Goal: Task Accomplishment & Management: Manage account settings

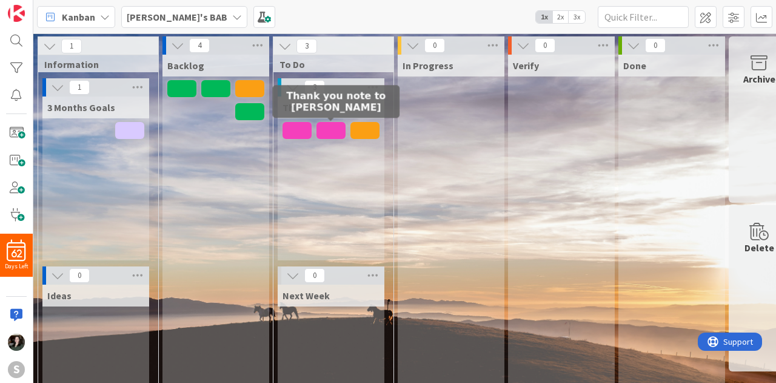
click at [332, 130] on span at bounding box center [331, 130] width 29 height 17
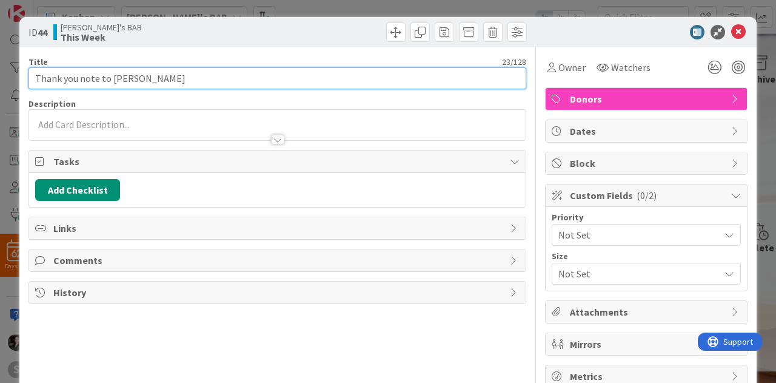
click at [158, 83] on input "Thank you note to [PERSON_NAME]" at bounding box center [278, 78] width 498 height 22
type input "Thank you note to [PERSON_NAME]"
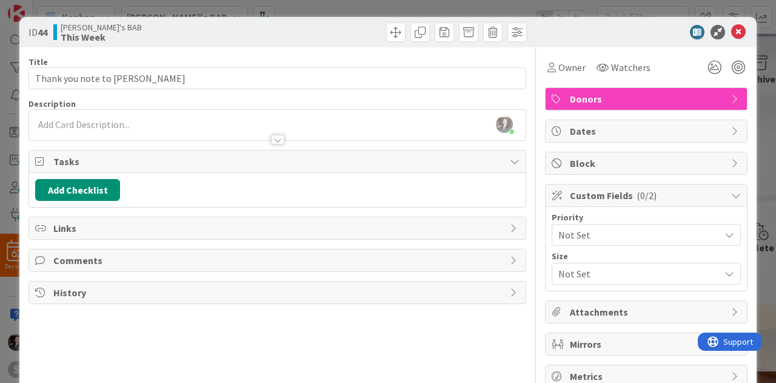
click at [300, 42] on div "ID 44 [PERSON_NAME]'s BAB This Week" at bounding box center [387, 32] width 737 height 30
click at [731, 33] on icon at bounding box center [738, 32] width 15 height 15
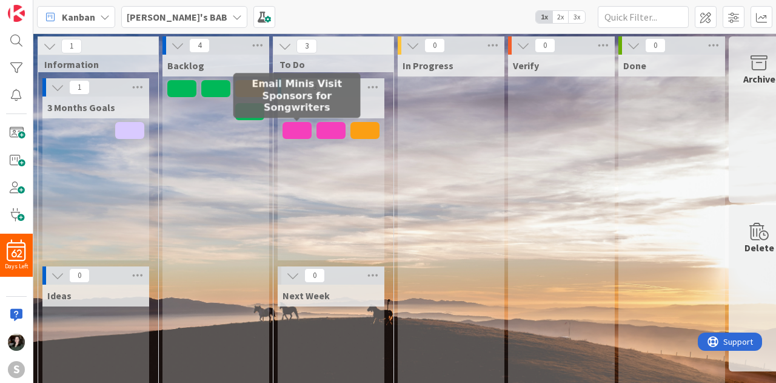
click at [303, 129] on span at bounding box center [297, 130] width 29 height 17
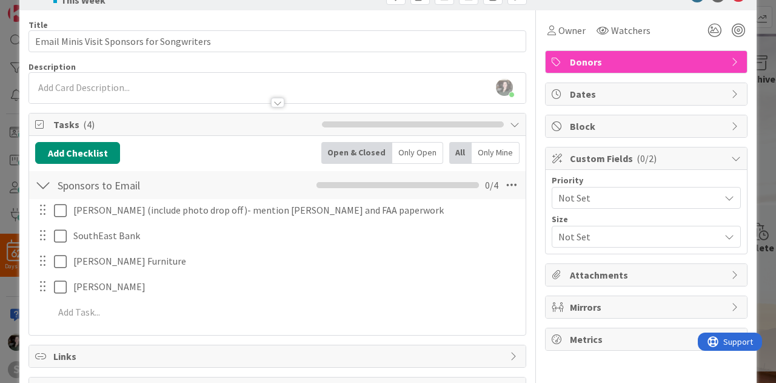
scroll to position [38, 0]
click at [730, 1] on div at bounding box center [730, 3] width 8 height 4
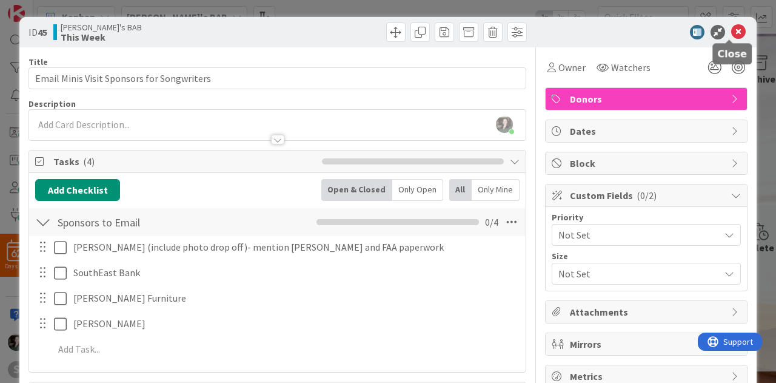
click at [731, 32] on icon at bounding box center [738, 32] width 15 height 15
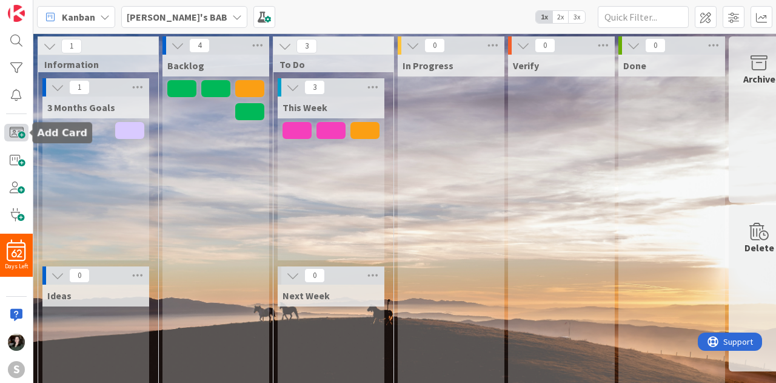
click at [24, 127] on span at bounding box center [16, 133] width 24 height 18
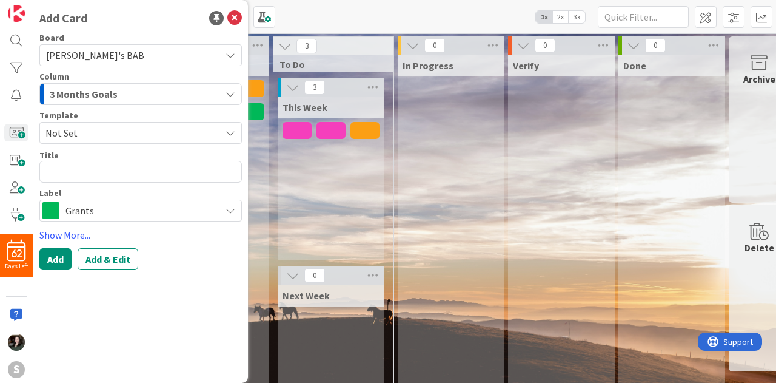
click at [86, 96] on span "3 Months Goals" at bounding box center [84, 94] width 68 height 16
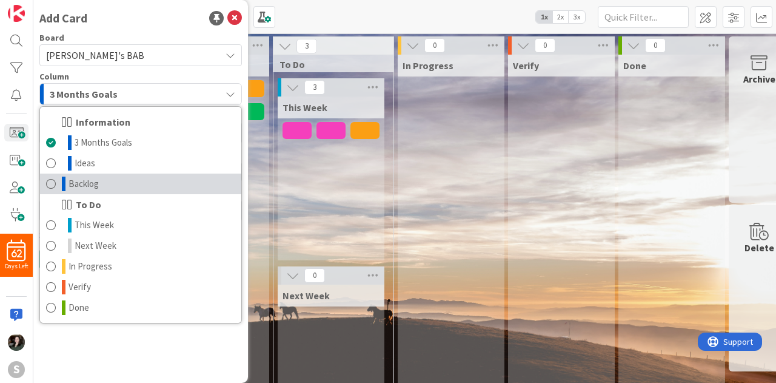
click at [108, 192] on link "Backlog" at bounding box center [140, 183] width 201 height 21
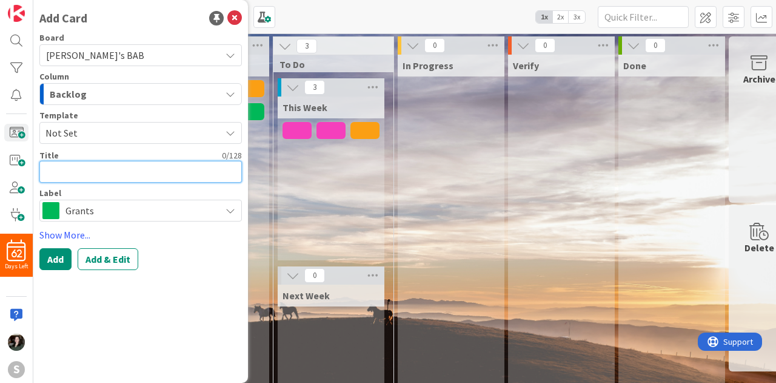
click at [70, 167] on textarea at bounding box center [140, 172] width 203 height 22
type textarea "x"
type textarea "V"
type textarea "x"
type textarea "Va"
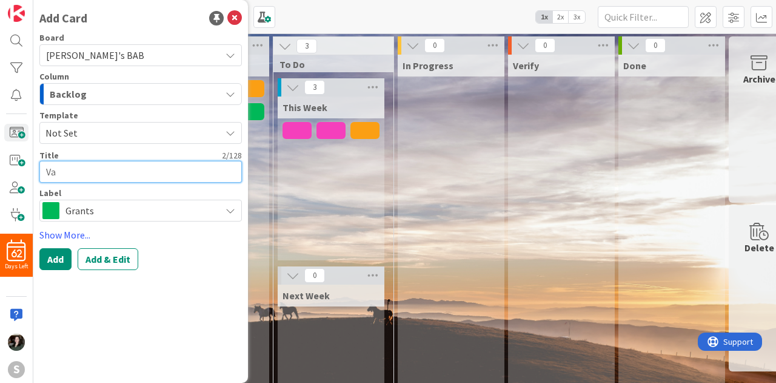
type textarea "x"
type textarea "Val"
type textarea "x"
type textarea "Vale"
type textarea "x"
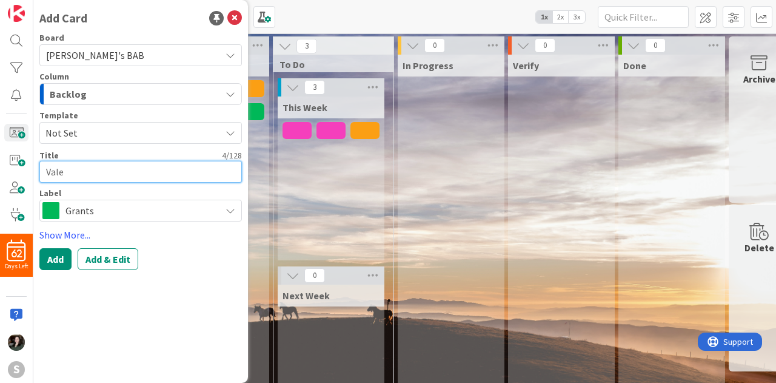
type textarea "Valet"
type textarea "x"
type textarea "[PERSON_NAME]"
type textarea "x"
type textarea "Valetin"
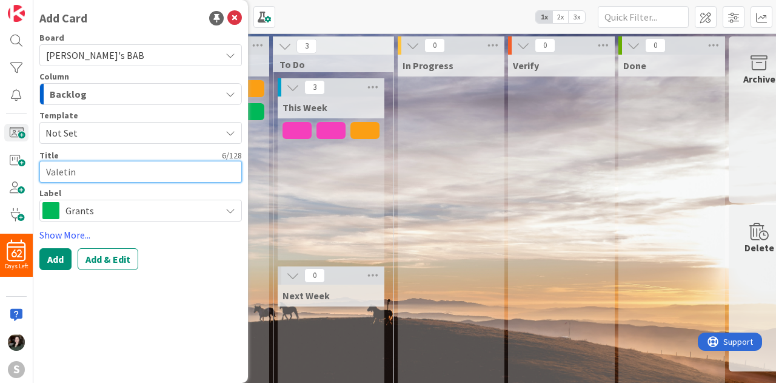
type textarea "x"
type textarea "Valetine"
type textarea "x"
type textarea "Valetin"
type textarea "x"
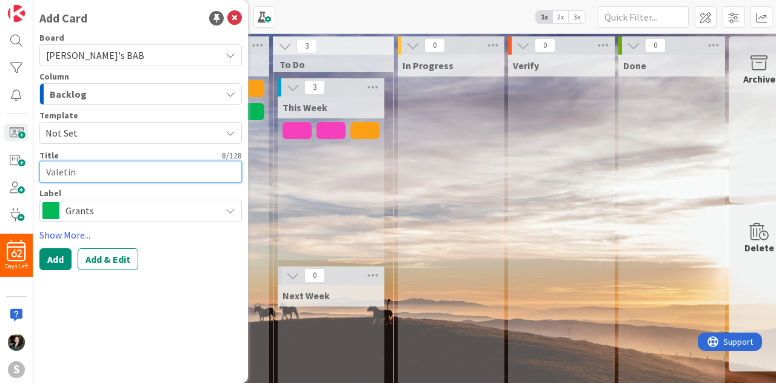
type textarea "[PERSON_NAME]"
type textarea "x"
type textarea "Valet"
type textarea "x"
type textarea "Vale"
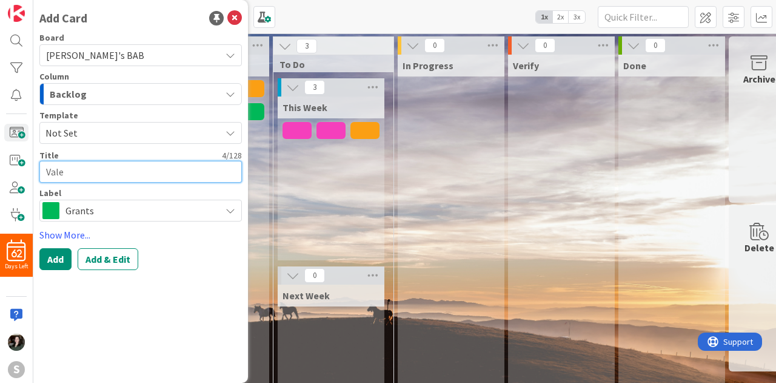
type textarea "x"
type textarea "Valen"
type textarea "x"
type textarea "Valent"
type textarea "x"
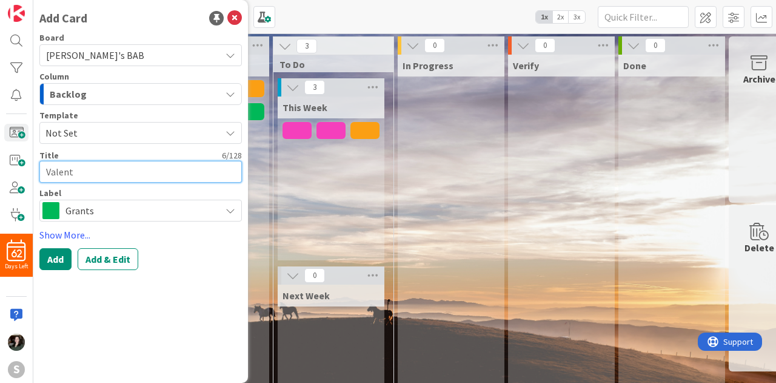
type textarea "[PERSON_NAME]"
type textarea "x"
type textarea "[PERSON_NAME]"
type textarea "x"
type textarea "Valentine"
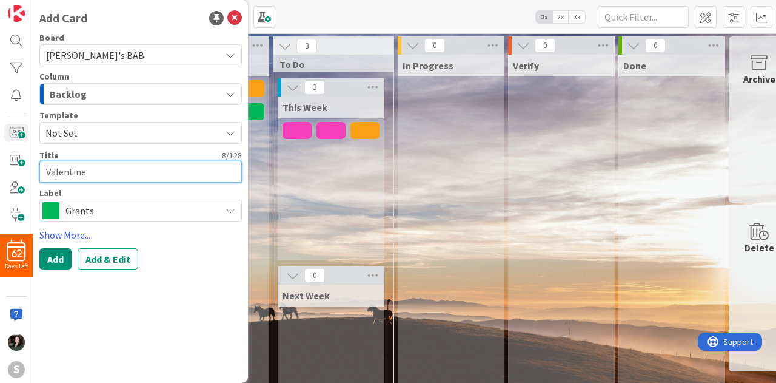
type textarea "x"
type textarea "Valentine"
type textarea "x"
type textarea "Valentine F"
type textarea "x"
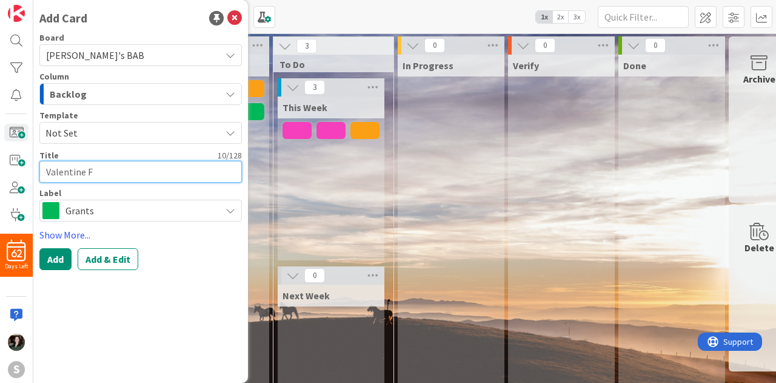
type textarea "Valentine Fo"
type textarea "x"
type textarea "Valentine Fou"
type textarea "x"
type textarea "Valentine Foun"
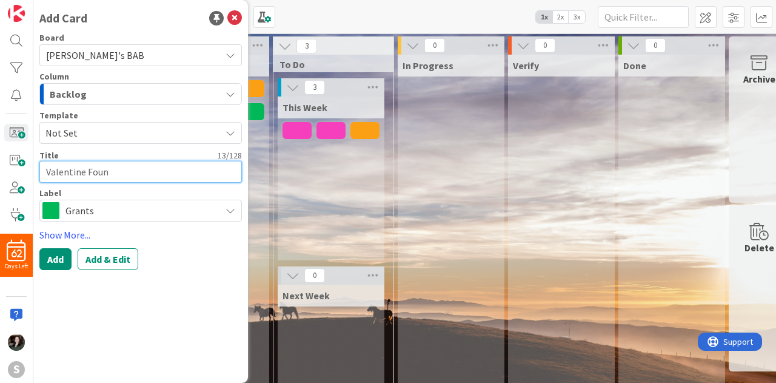
type textarea "x"
type textarea "Valentine Found"
type textarea "x"
type textarea "Valentine Founda"
type textarea "x"
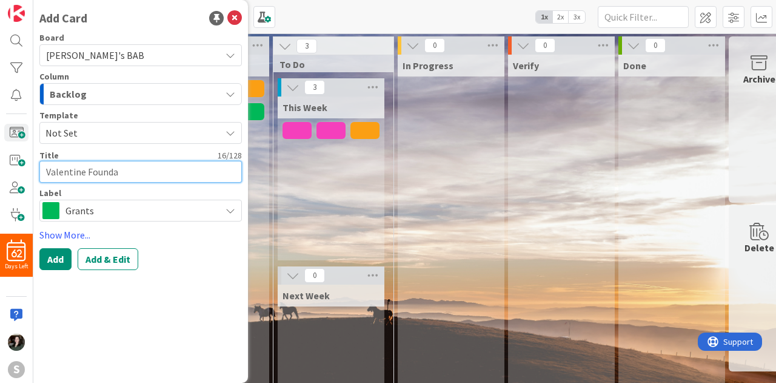
type textarea "Valentine Foundat"
type textarea "x"
type textarea "Valentine Foundati"
type textarea "x"
type textarea "Valentine Foundatio"
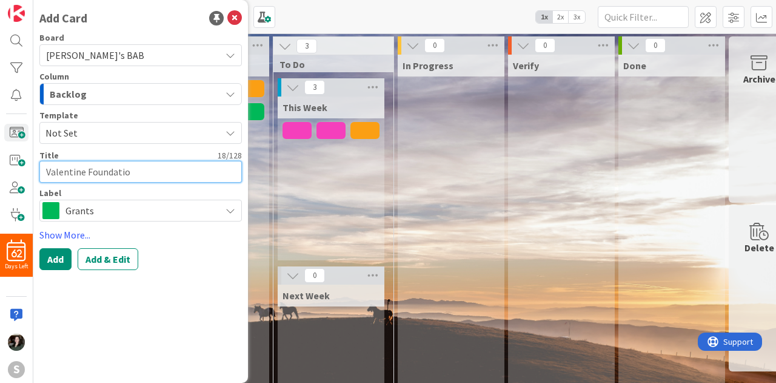
type textarea "x"
type textarea "Valentine Foundation"
type textarea "x"
type textarea "Valentine Foundation"
type textarea "x"
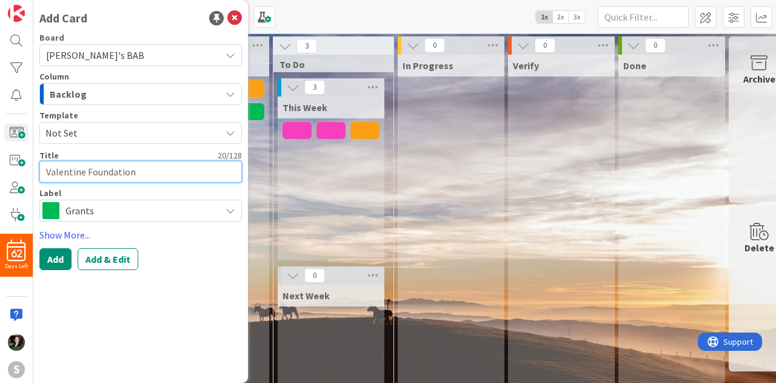
type textarea "Valentine Foundation G"
type textarea "x"
type textarea "Valentine Foundation Gr"
type textarea "x"
type textarea "Valentine Foundation Gra"
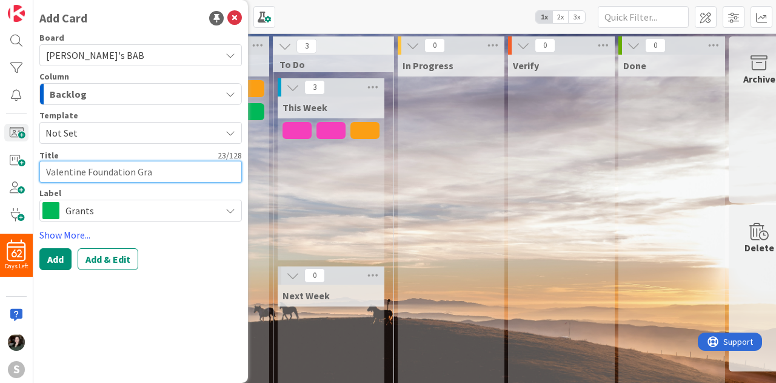
type textarea "x"
type textarea "Valentine Foundation Gran"
type textarea "x"
type textarea "Valentine Foundation Grant"
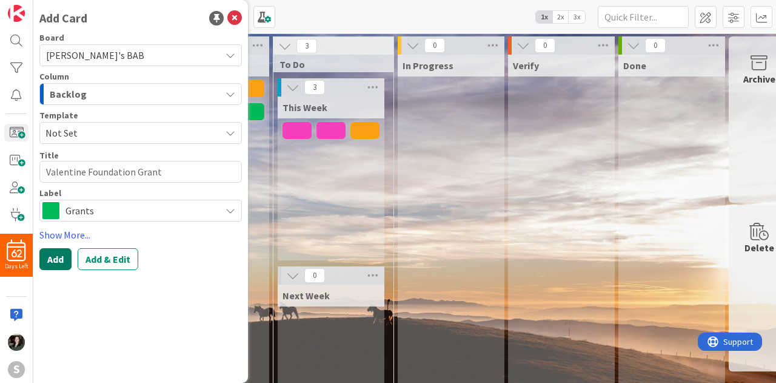
click at [57, 258] on button "Add" at bounding box center [55, 259] width 32 height 22
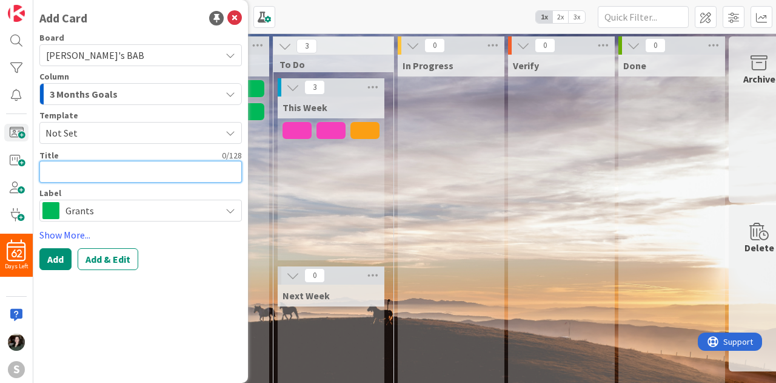
click at [120, 168] on textarea at bounding box center [140, 172] width 203 height 22
type textarea "x"
type textarea "P"
type textarea "x"
type textarea "Pa"
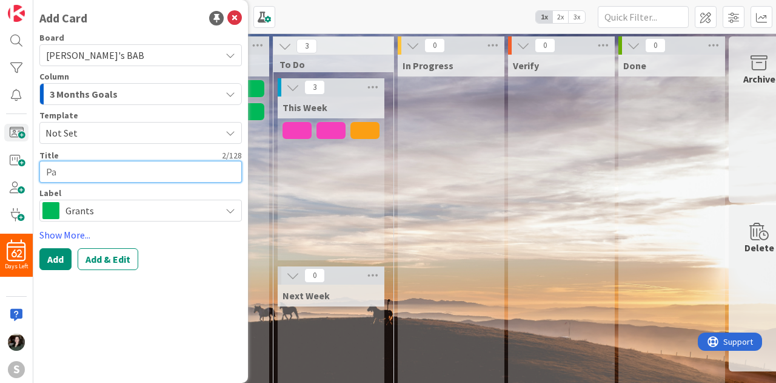
type textarea "x"
type textarea "Pat"
type textarea "x"
type textarea "Path"
type textarea "x"
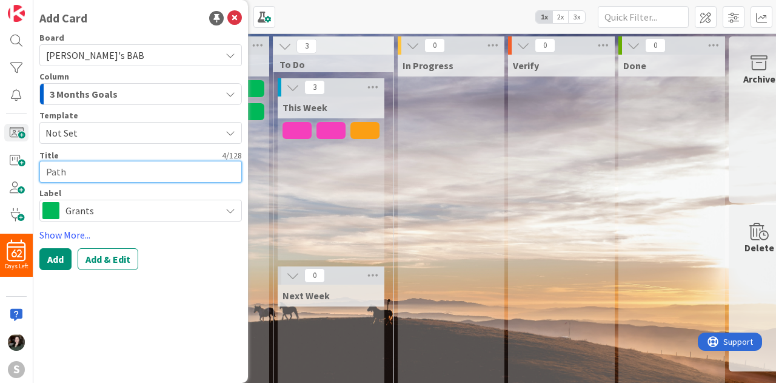
type textarea "Path"
type textarea "x"
type textarea "Path I"
type textarea "x"
type textarea "Path Int"
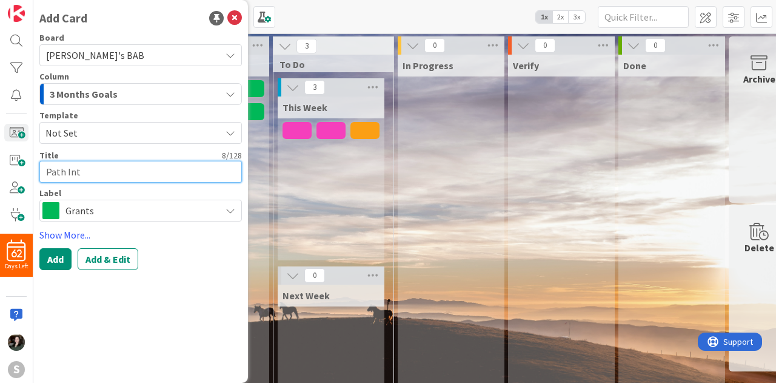
type textarea "x"
type textarea "Path Intl"
type textarea "x"
type textarea "Path Intl"
type textarea "x"
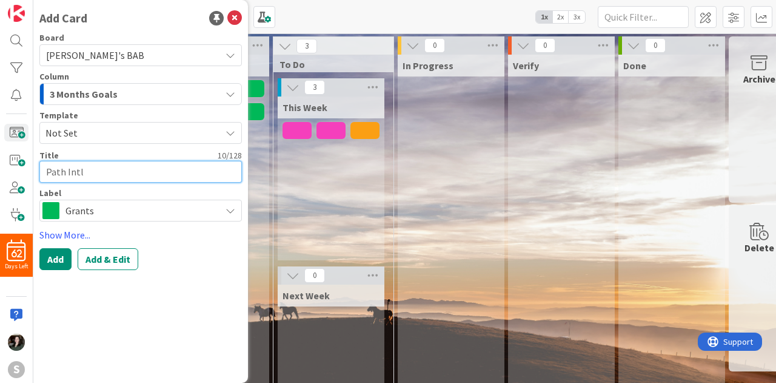
type textarea "Path Intl T"
type textarea "x"
type textarea "Path Intl Tr"
type textarea "x"
type textarea "Path Intl Tru"
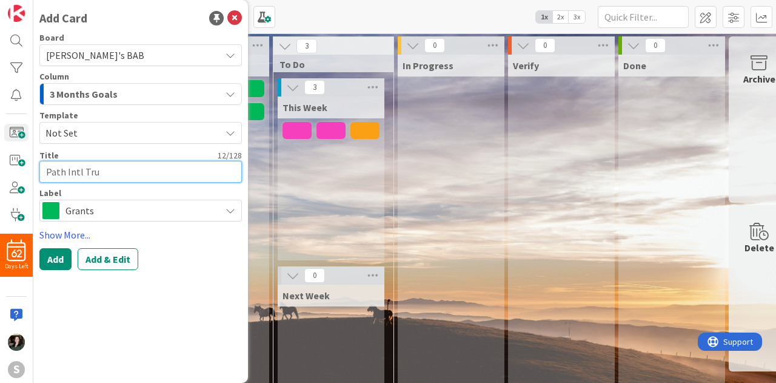
type textarea "x"
type textarea "Path Intl Trus"
type textarea "x"
type textarea "Path Intl Trust"
type textarea "x"
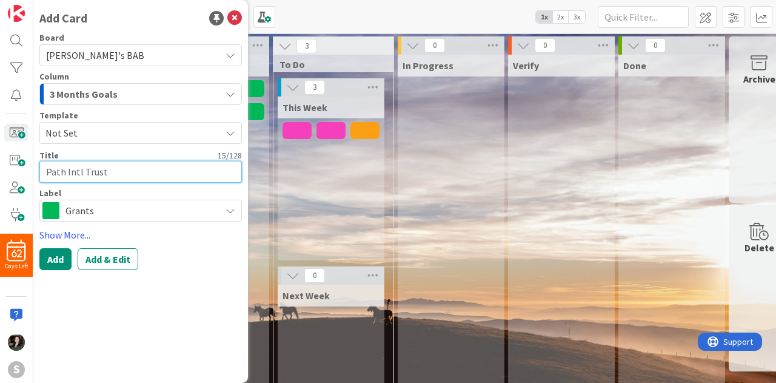
type textarea "Path Intl Trust"
type textarea "x"
type textarea "Path Intl Trust Fi"
type textarea "x"
type textarea "Path Intl Trust Fin"
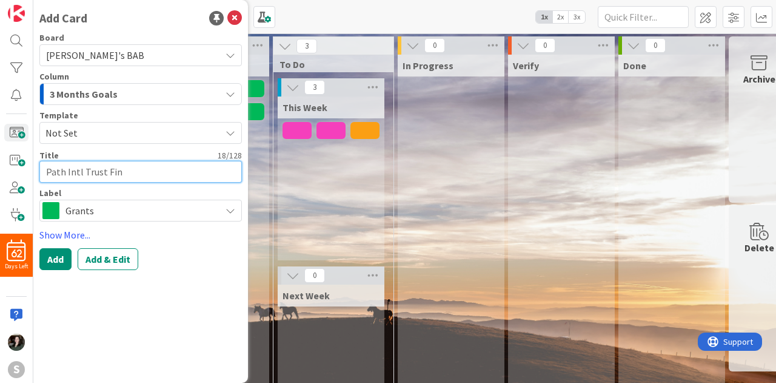
type textarea "x"
type textarea "Path Intl Trust Fina"
type textarea "x"
type textarea "Path Intl Trust Final"
type textarea "x"
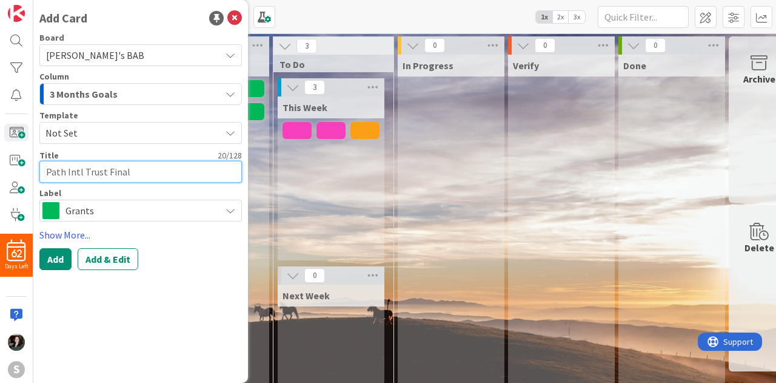
type textarea "Path Intl Trust Final"
type textarea "x"
type textarea "Path Intl Trust Final R"
type textarea "x"
type textarea "Path Intl Trust Final Re"
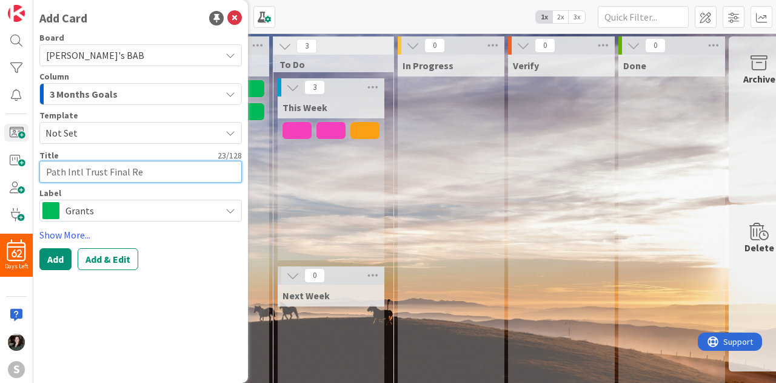
type textarea "x"
type textarea "Path Intl Trust Final Rep"
type textarea "x"
type textarea "Path Intl Trust Final Repo"
type textarea "x"
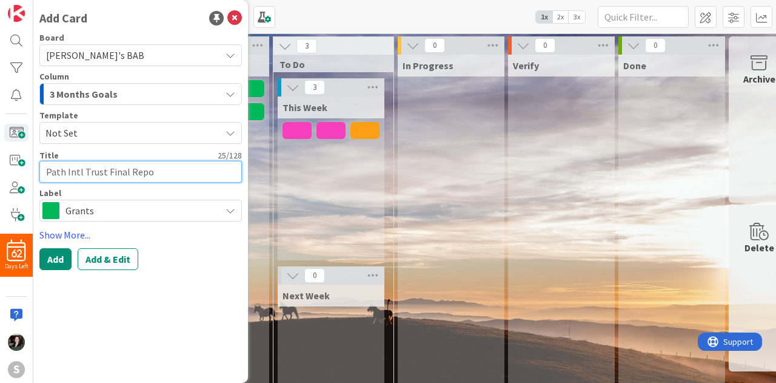
type textarea "Path Intl Trust Final Repor"
type textarea "x"
type textarea "Path Intl Trust Final Report"
click at [103, 92] on span "3 Months Goals" at bounding box center [84, 94] width 68 height 16
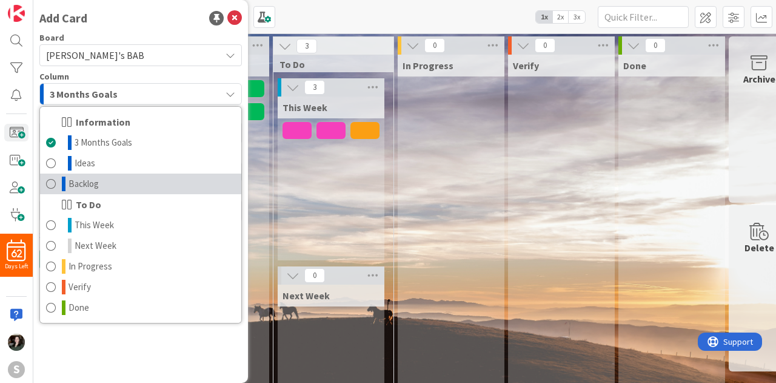
click at [105, 179] on link "Backlog" at bounding box center [140, 183] width 201 height 21
type textarea "x"
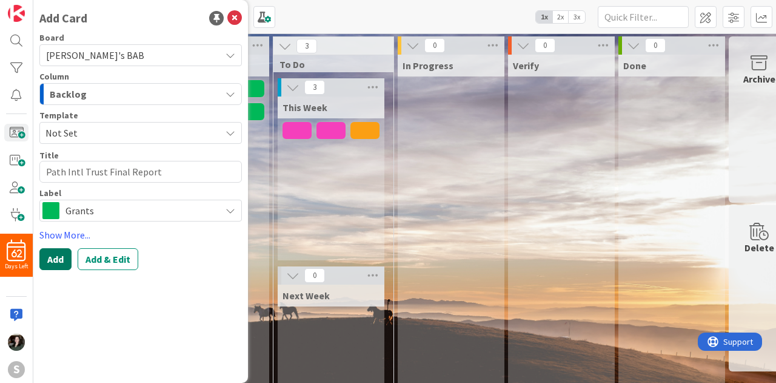
click at [46, 259] on button "Add" at bounding box center [55, 259] width 32 height 22
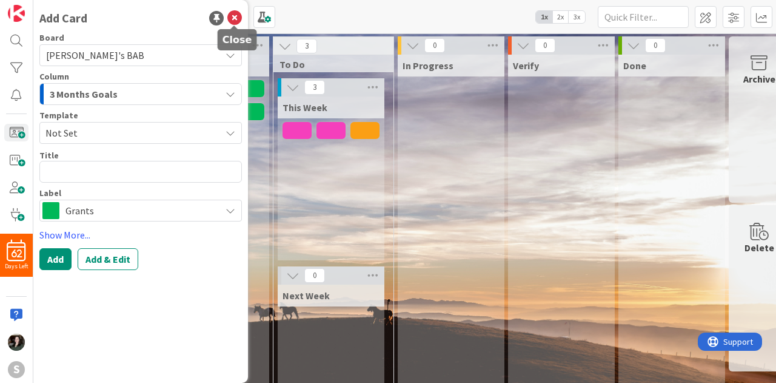
click at [237, 14] on icon at bounding box center [234, 18] width 15 height 15
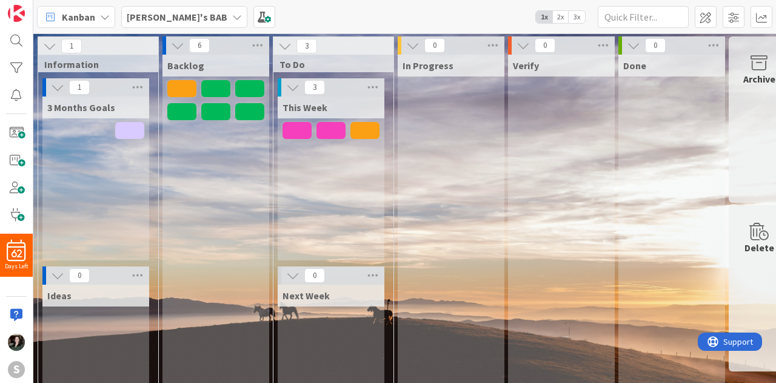
click at [4, 122] on div "62 Days Left S" at bounding box center [16, 191] width 33 height 383
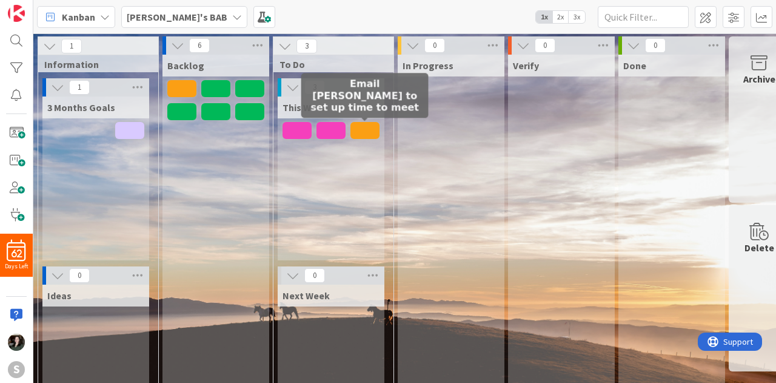
click at [364, 128] on span at bounding box center [364, 130] width 29 height 17
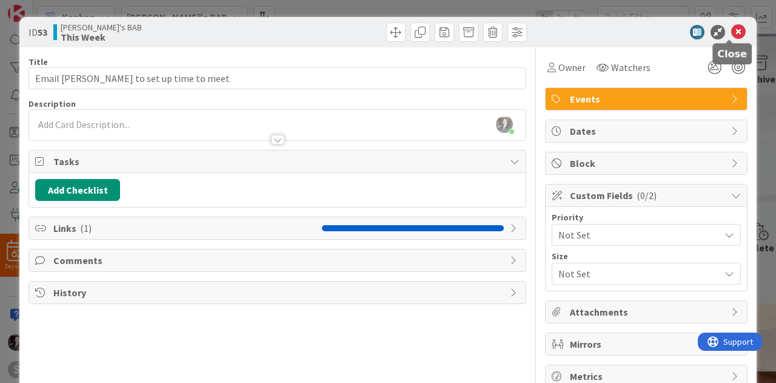
click at [731, 35] on icon at bounding box center [738, 32] width 15 height 15
